Goal: Task Accomplishment & Management: Use online tool/utility

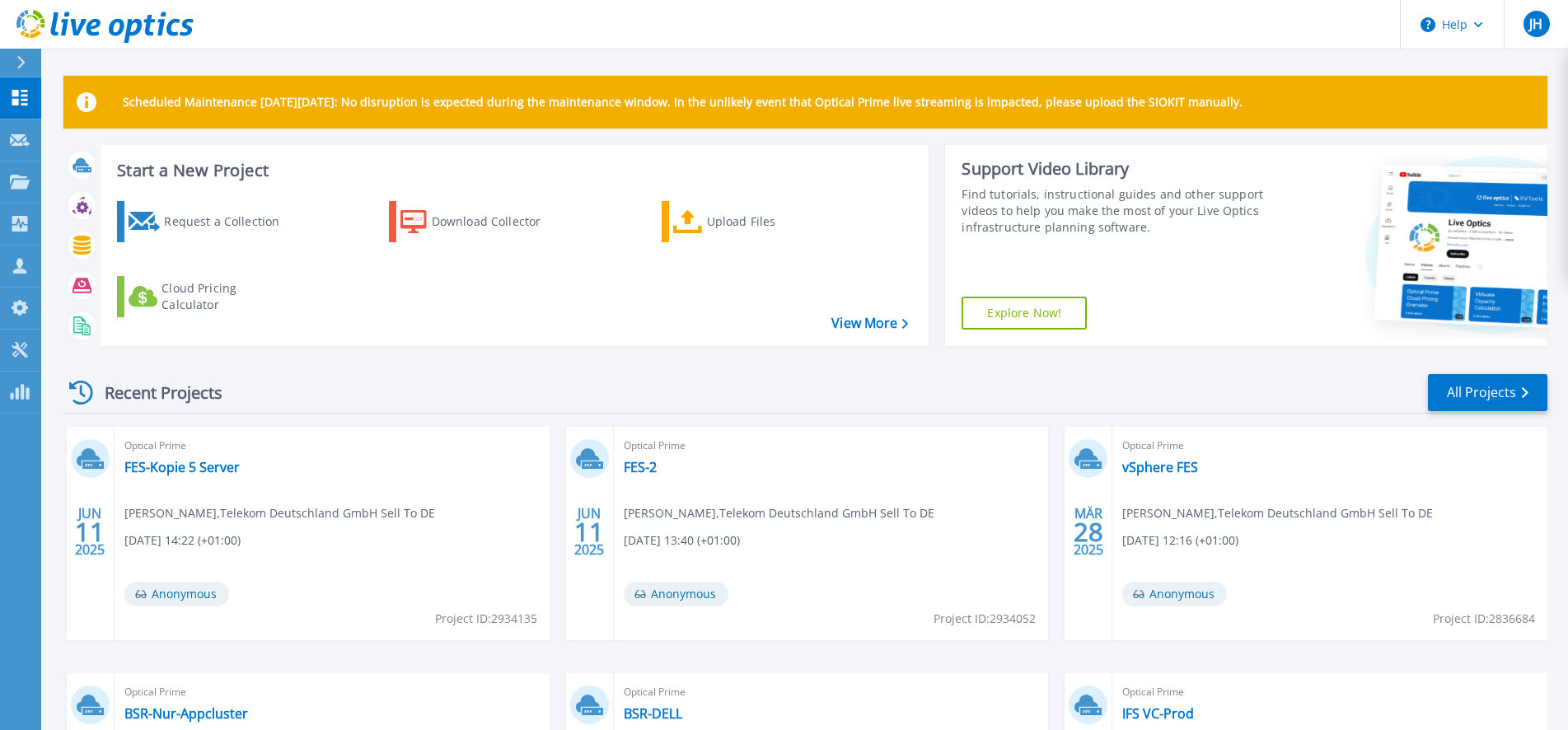
click at [416, 360] on div "Recent Projects All Projects JUN 11 2025 Optical Prime FES-Kopie 5 Server Heiko…" at bounding box center [805, 646] width 1484 height 574
click at [73, 93] on p "Dashboard" at bounding box center [74, 98] width 61 height 43
click at [102, 179] on icon at bounding box center [106, 183] width 7 height 11
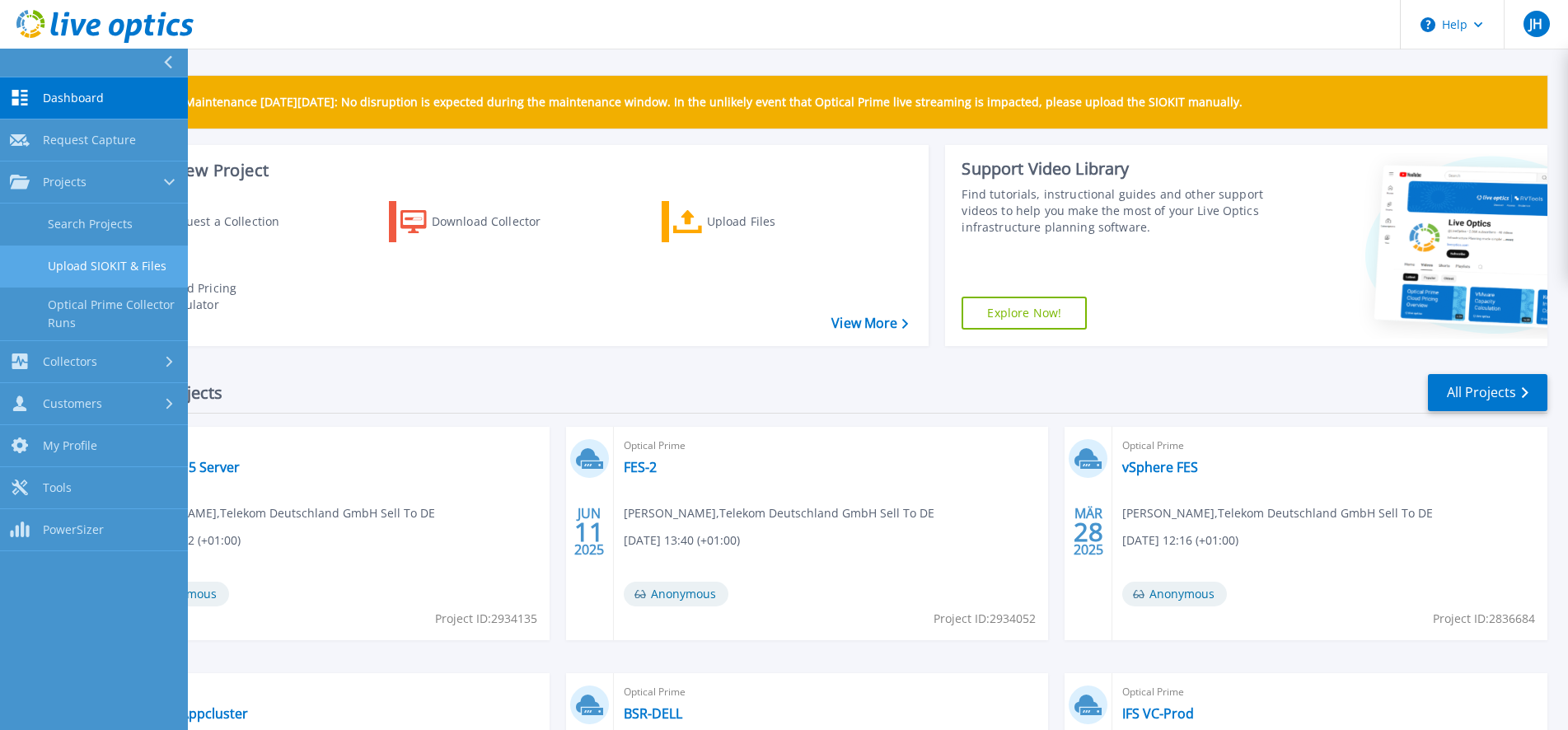
click at [115, 267] on link "Upload SIOKIT & Files" at bounding box center [94, 266] width 187 height 42
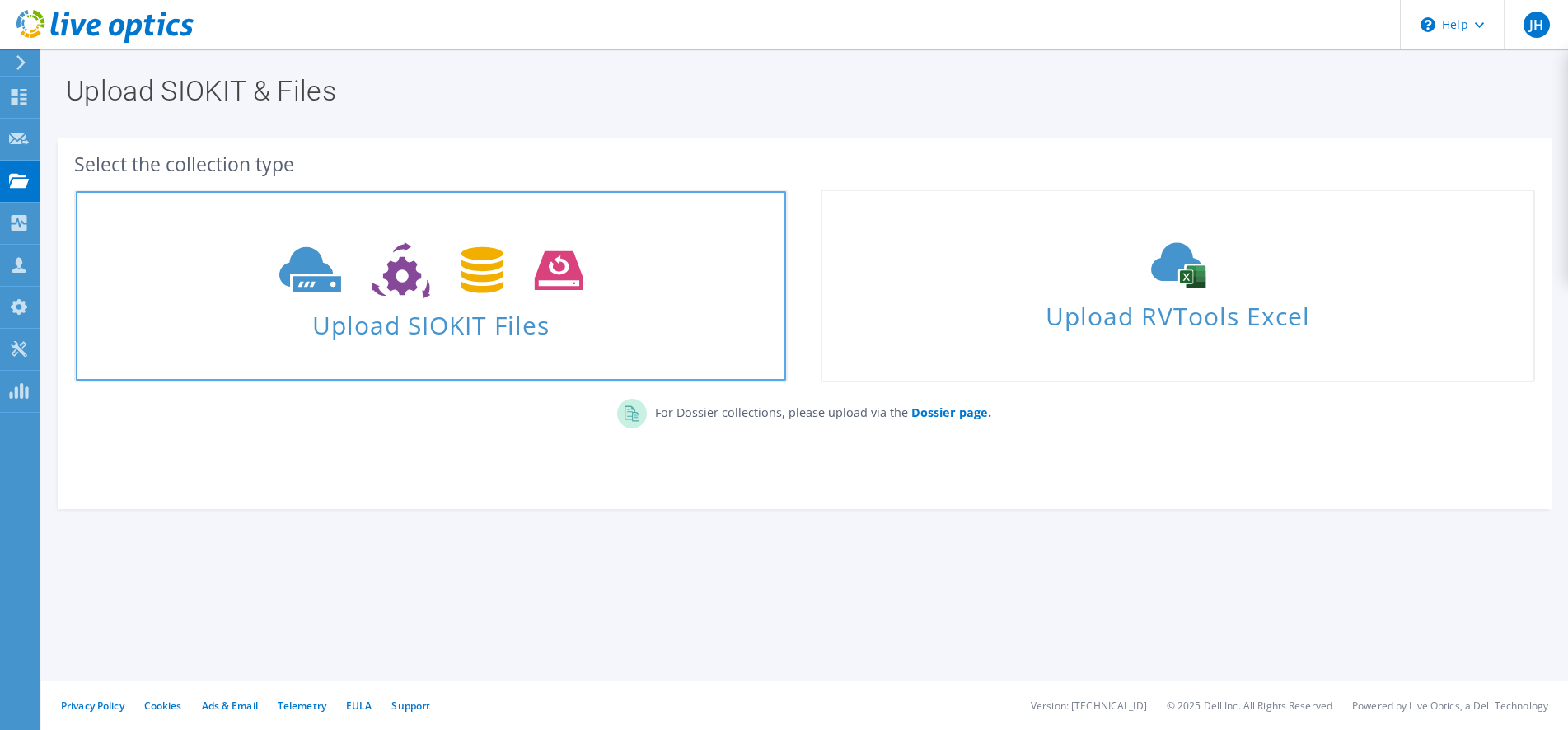
click at [396, 278] on icon at bounding box center [431, 270] width 304 height 57
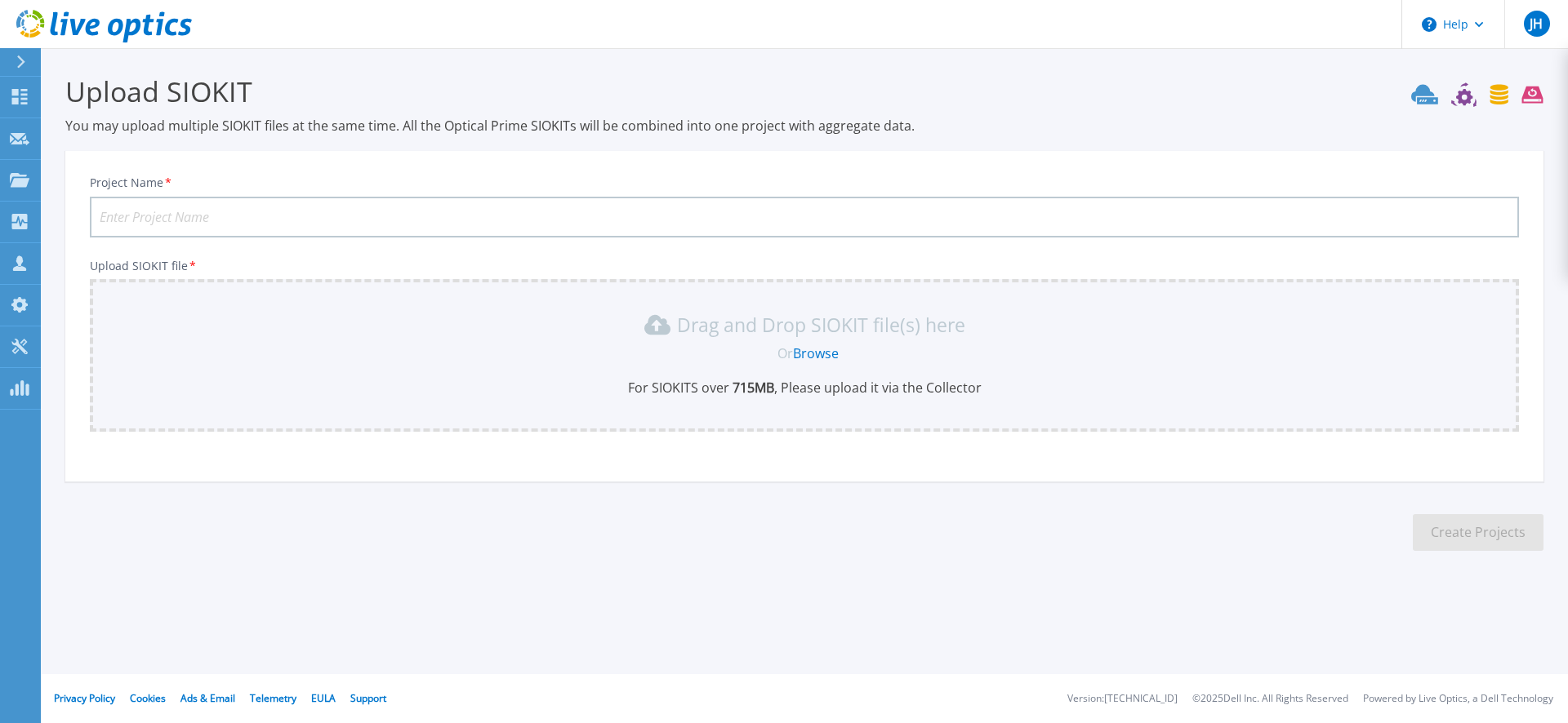
click at [343, 210] on input "Project Name *" at bounding box center [804, 217] width 1429 height 41
type input "Diako DD"
click at [818, 346] on link "Browse" at bounding box center [815, 353] width 46 height 18
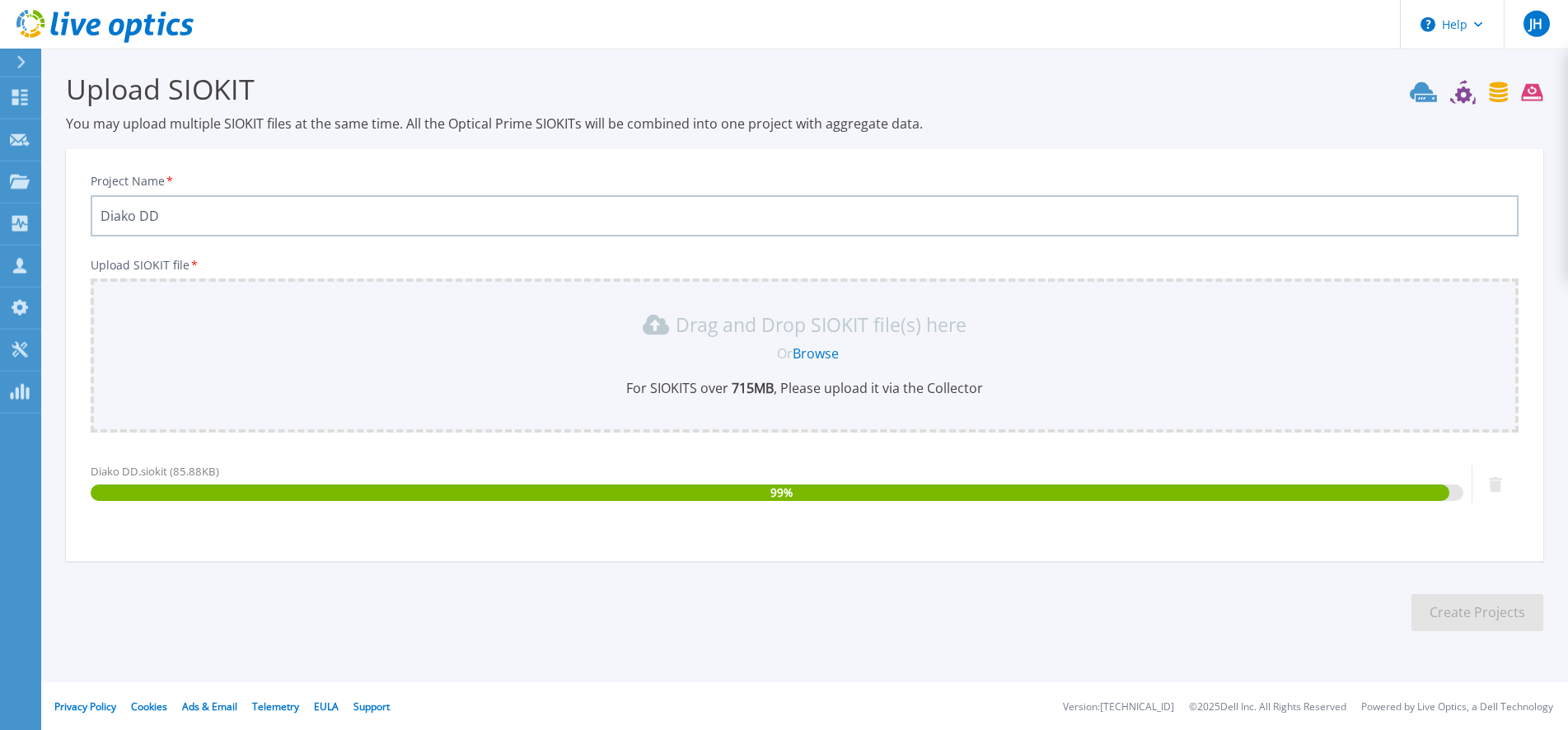
scroll to position [4, 0]
click at [1466, 615] on button "Create Projects" at bounding box center [1477, 612] width 131 height 37
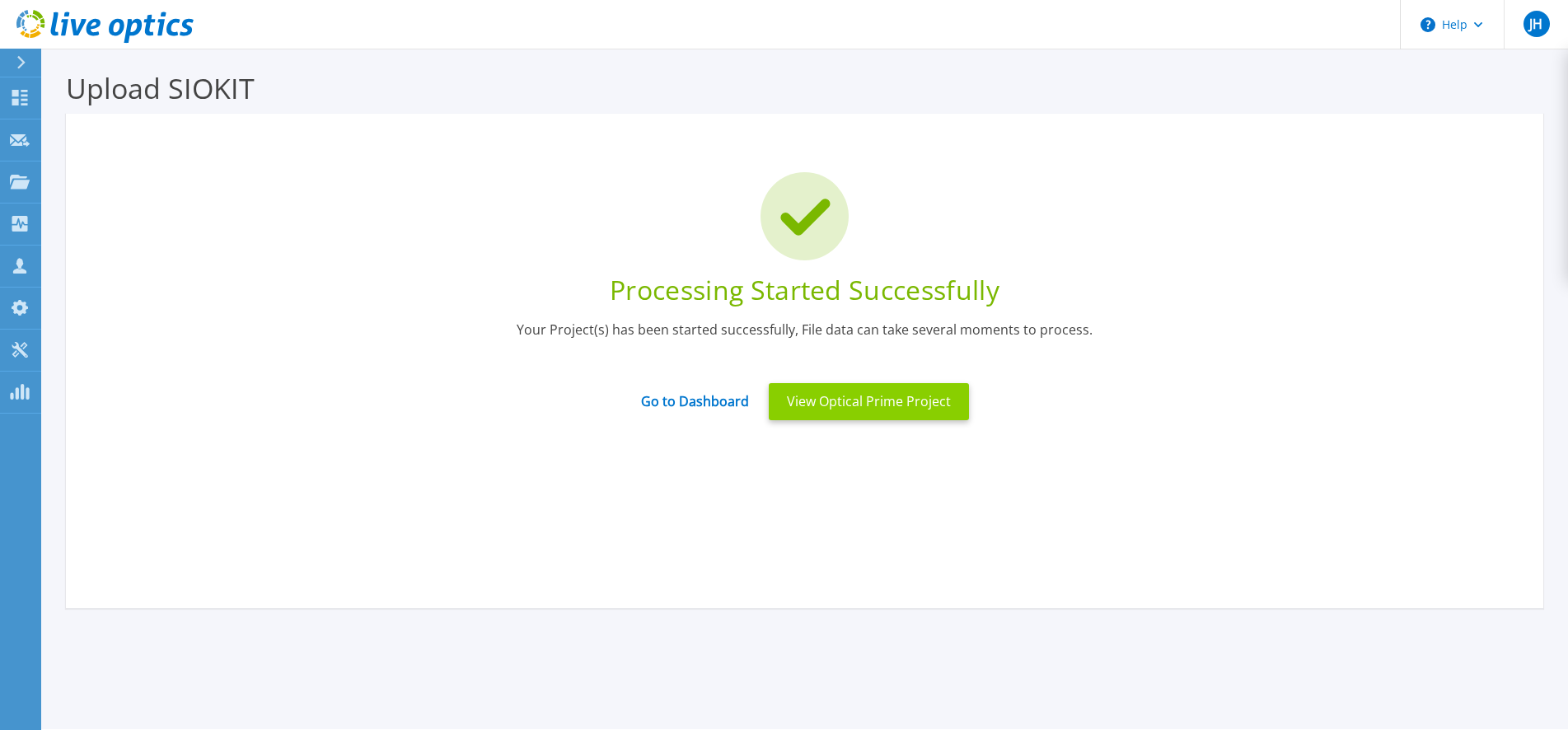
click at [888, 402] on button "View Optical Prime Project" at bounding box center [868, 401] width 201 height 37
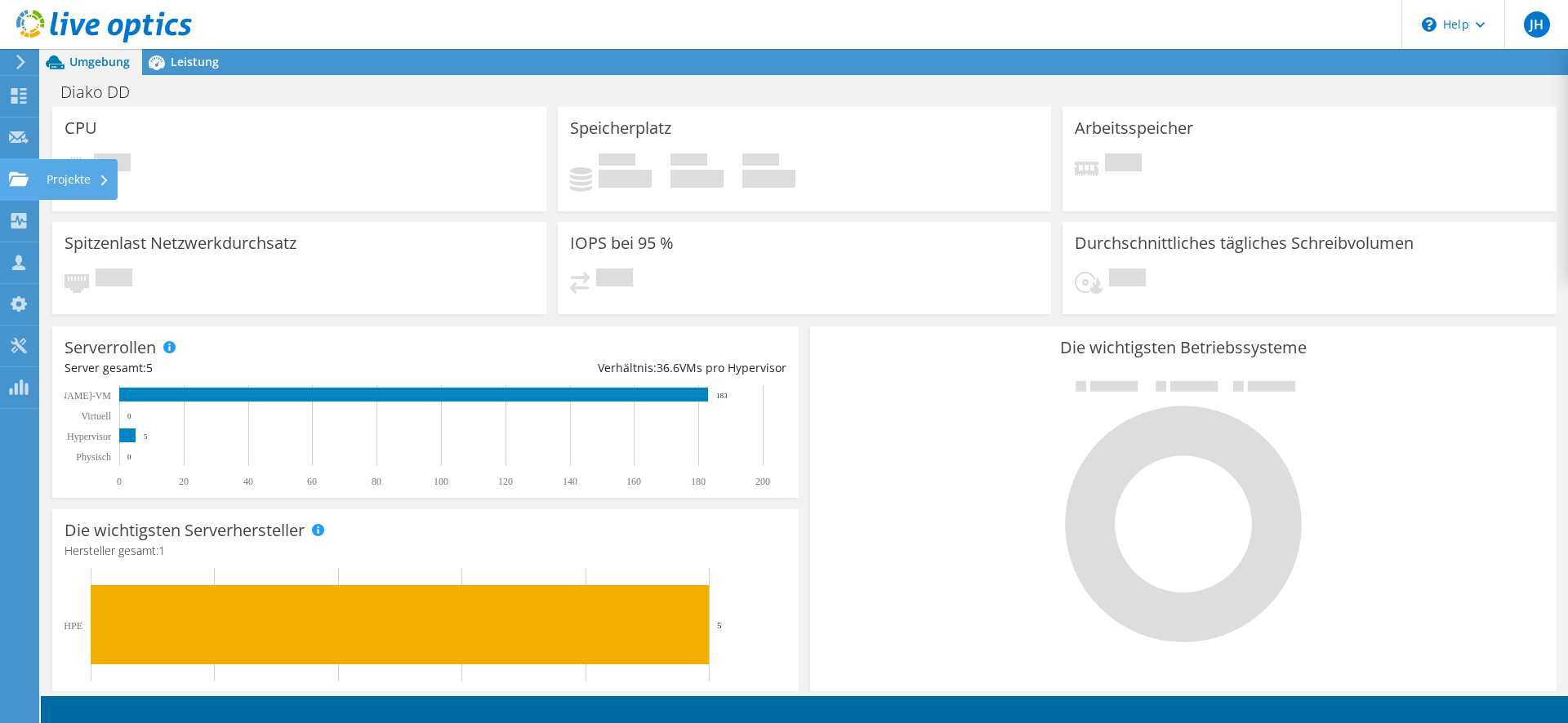
click at [107, 177] on icon at bounding box center [105, 181] width 7 height 10
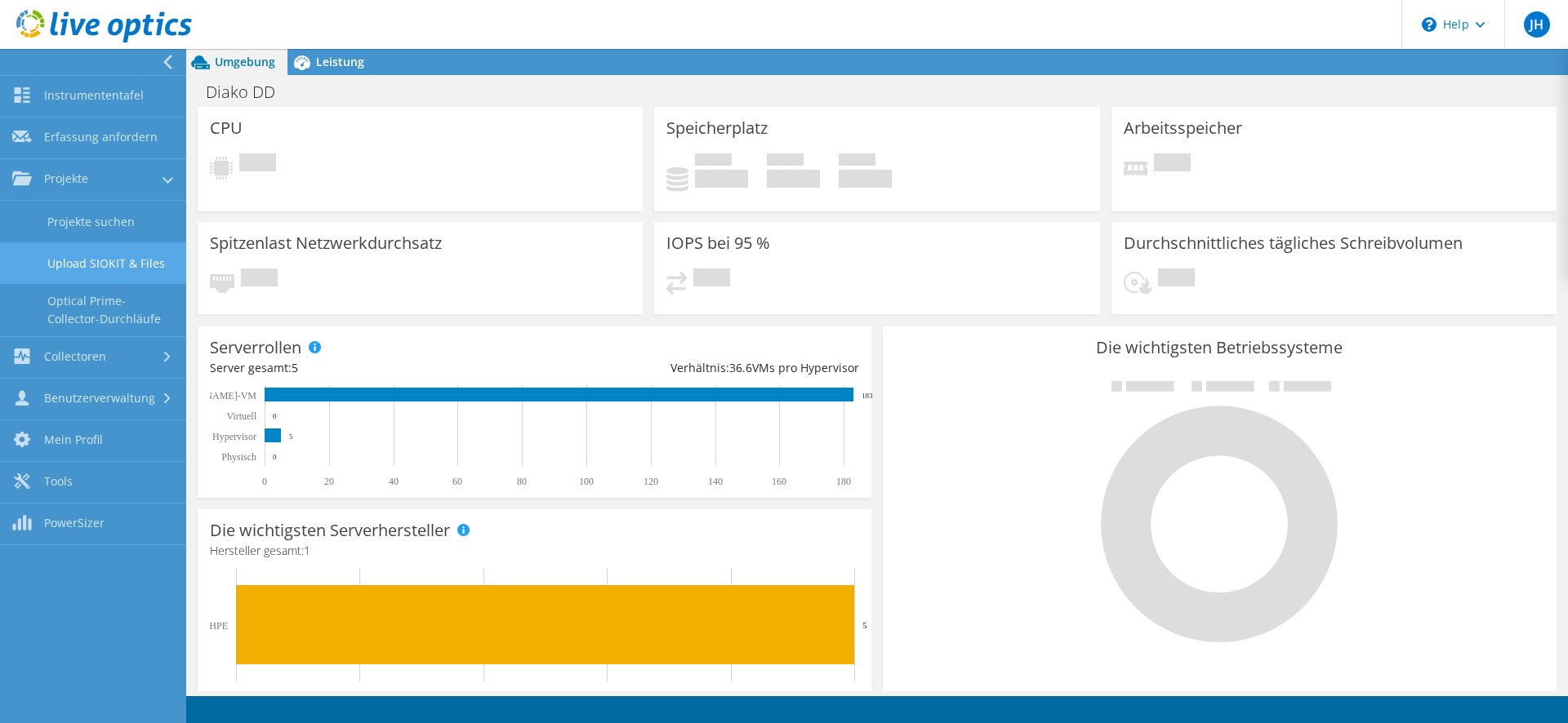
click at [111, 254] on link "Upload SIOKIT & Files" at bounding box center [93, 263] width 186 height 42
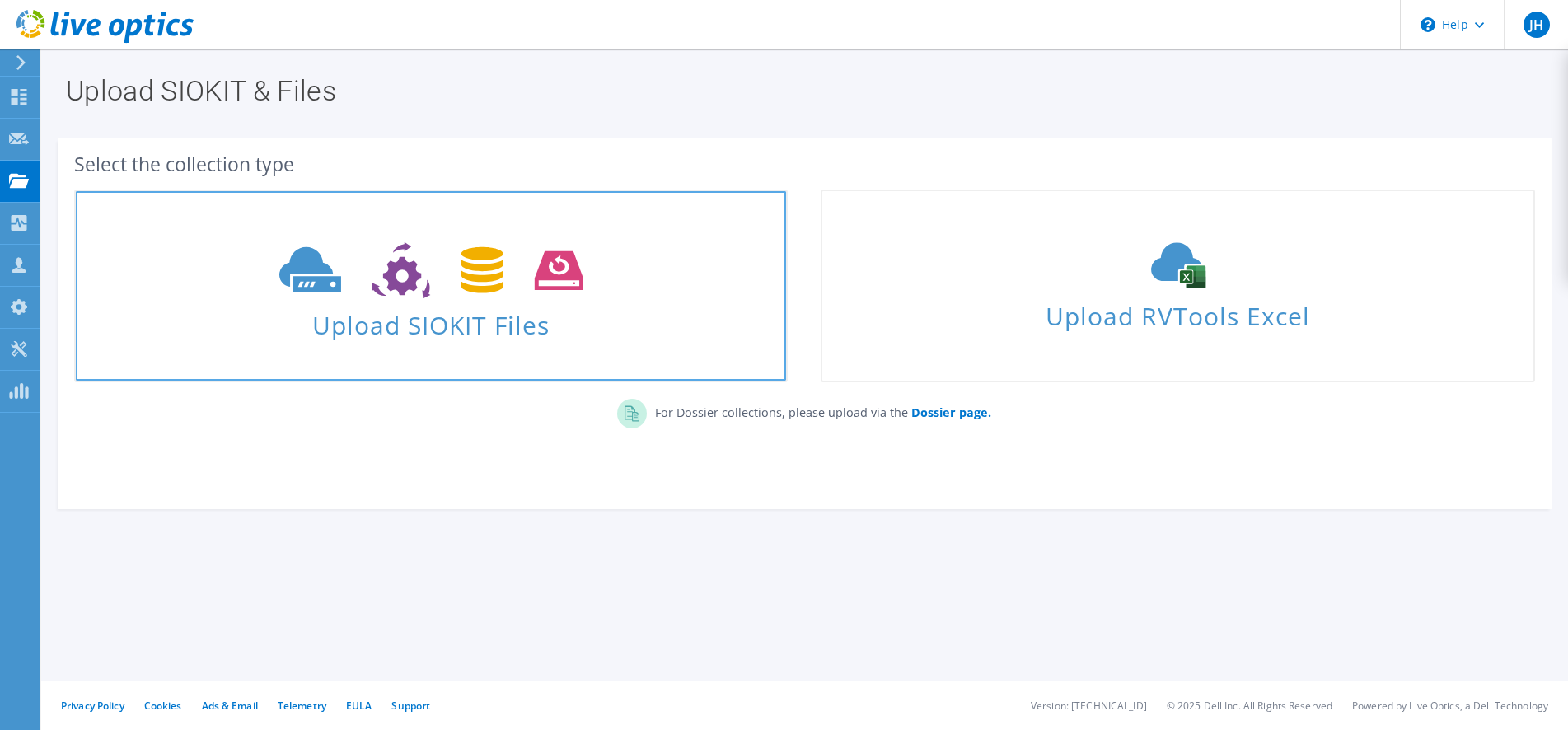
click at [512, 302] on span at bounding box center [431, 268] width 710 height 69
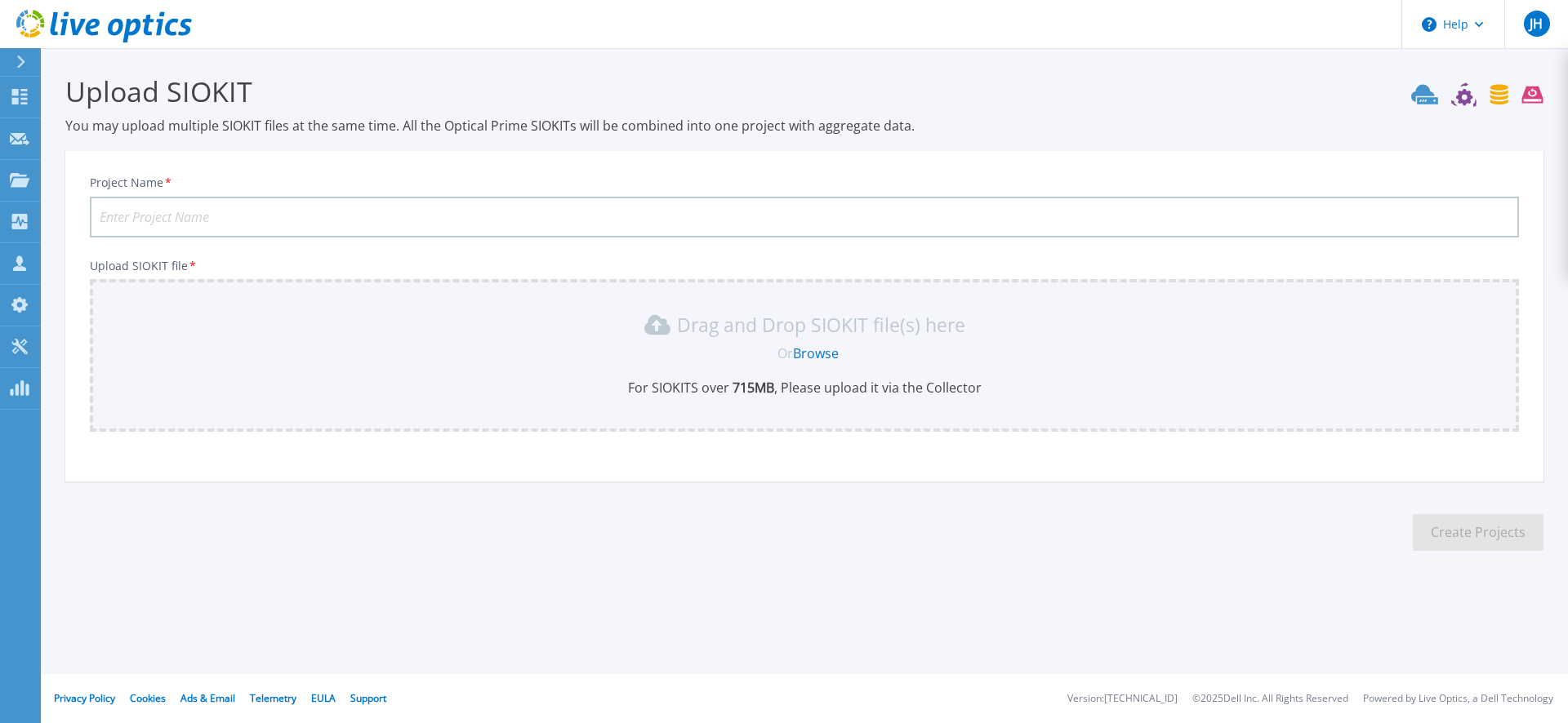
click at [631, 337] on div "Drag and Drop SIOKIT file(s) here" at bounding box center [804, 325] width 1409 height 26
click at [812, 350] on link "Browse" at bounding box center [815, 353] width 46 height 18
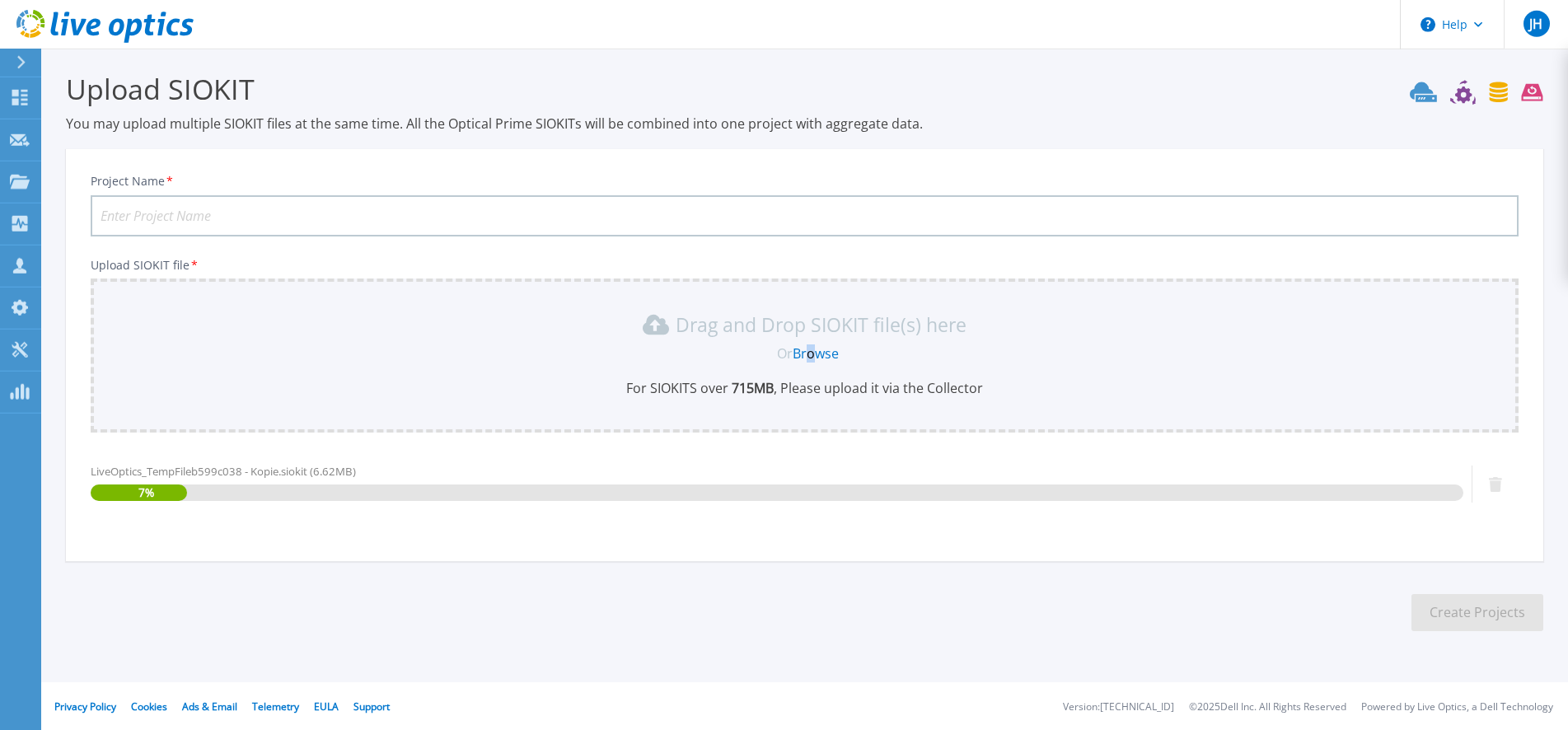
scroll to position [4, 0]
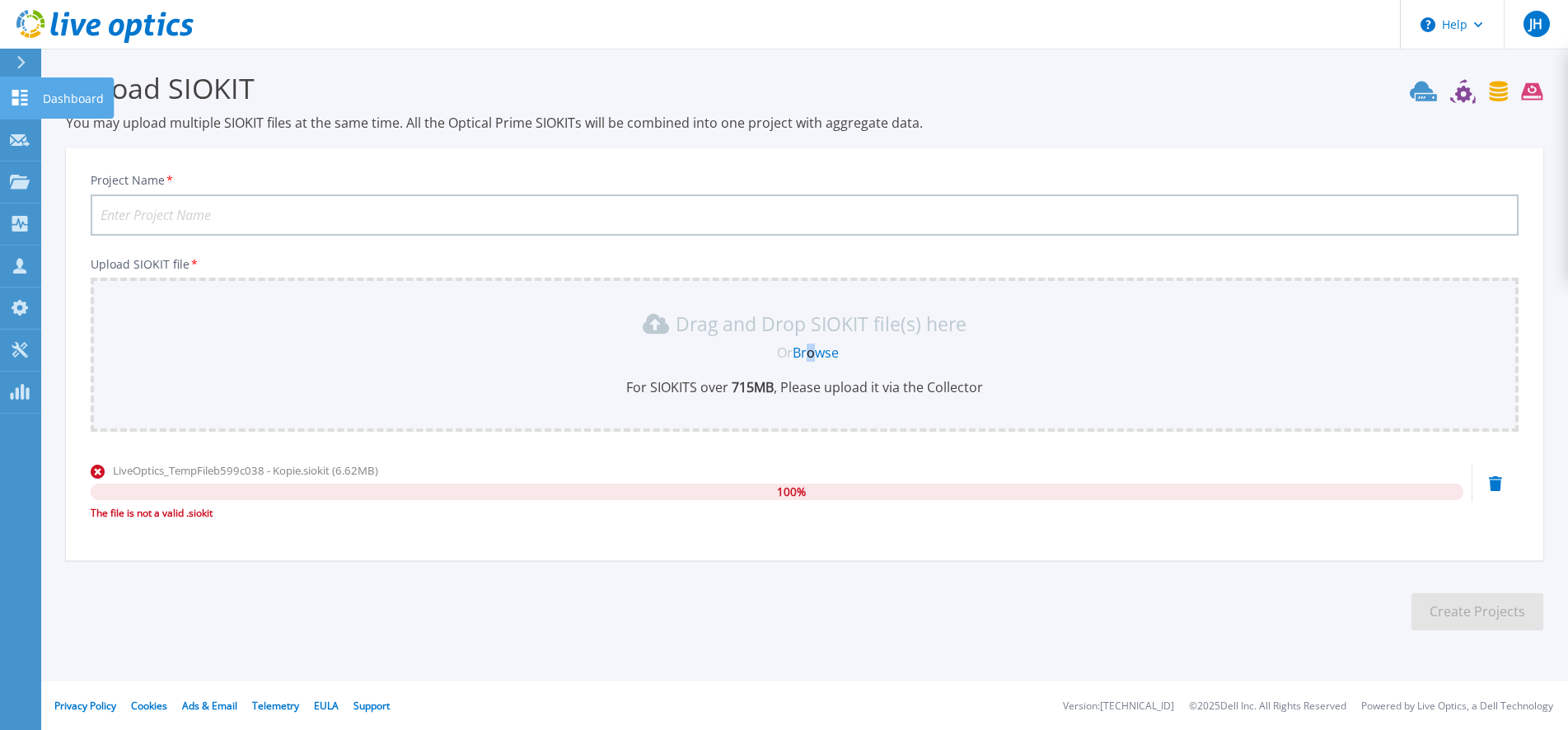
click at [61, 98] on p "Dashboard" at bounding box center [74, 98] width 61 height 43
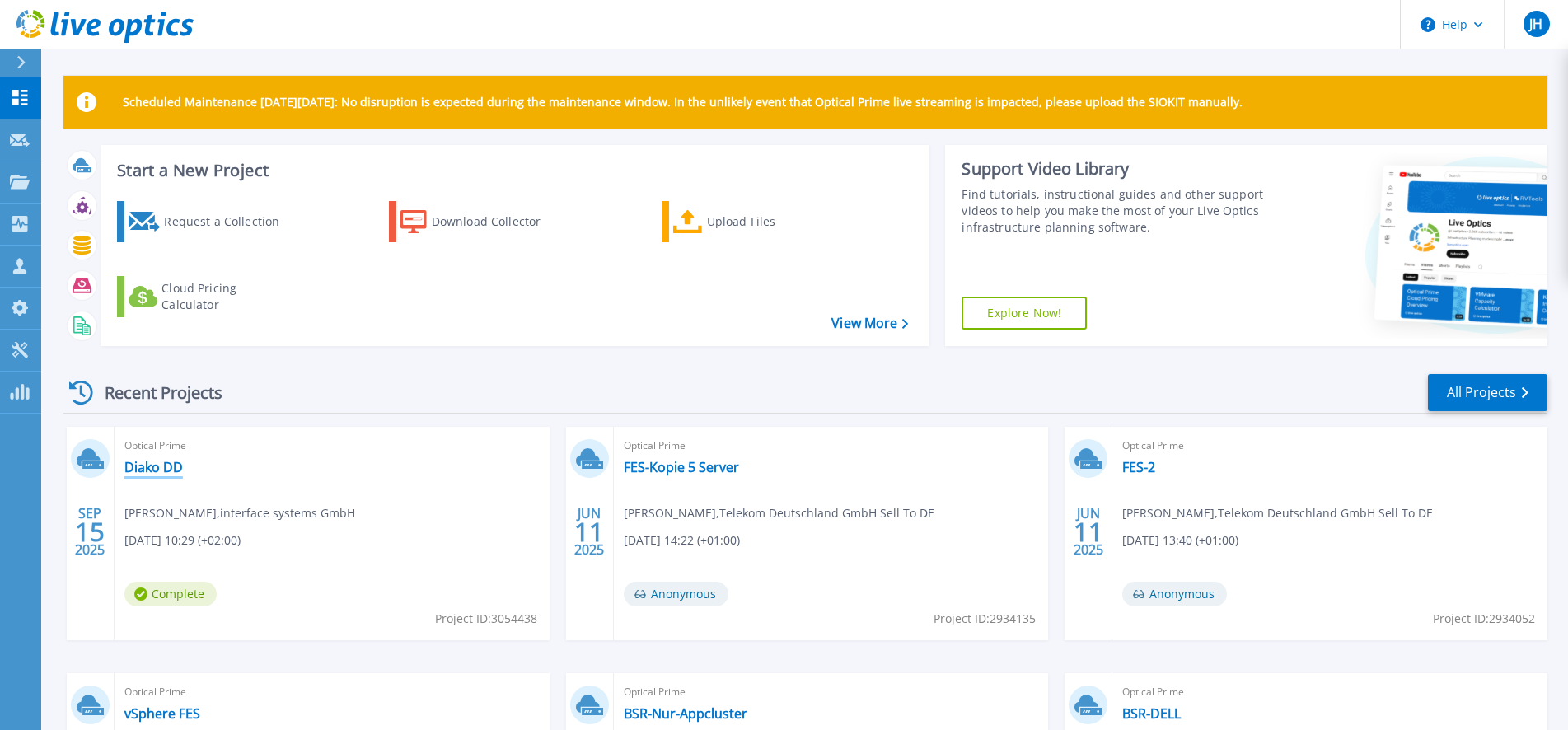
drag, startPoint x: 138, startPoint y: 450, endPoint x: 138, endPoint y: 459, distance: 9.0
click at [133, 450] on span "Optical Prime" at bounding box center [332, 445] width 415 height 18
click at [140, 464] on link "Diako DD" at bounding box center [153, 467] width 59 height 17
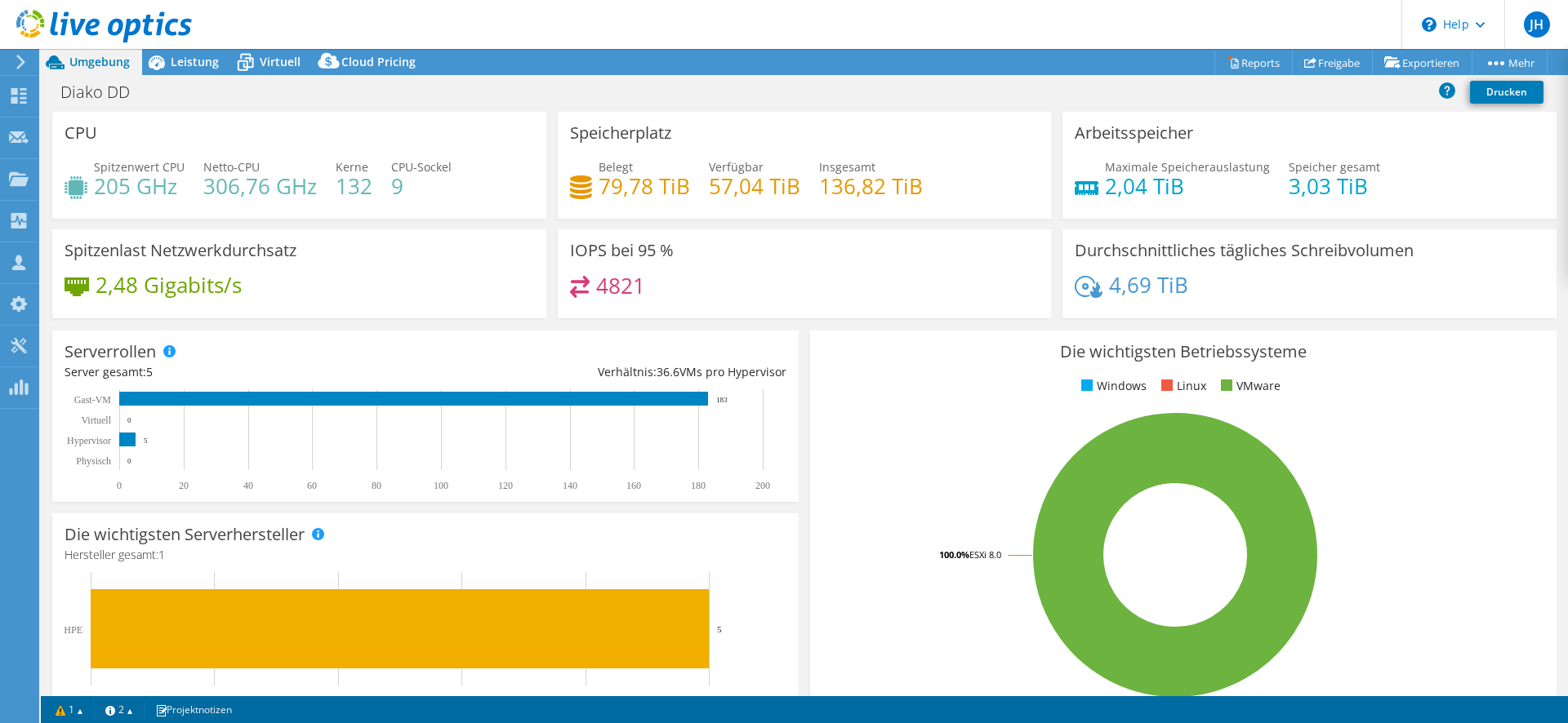
select select "USD"
click at [185, 58] on span "Leistung" at bounding box center [194, 62] width 48 height 16
